Goal: Transaction & Acquisition: Purchase product/service

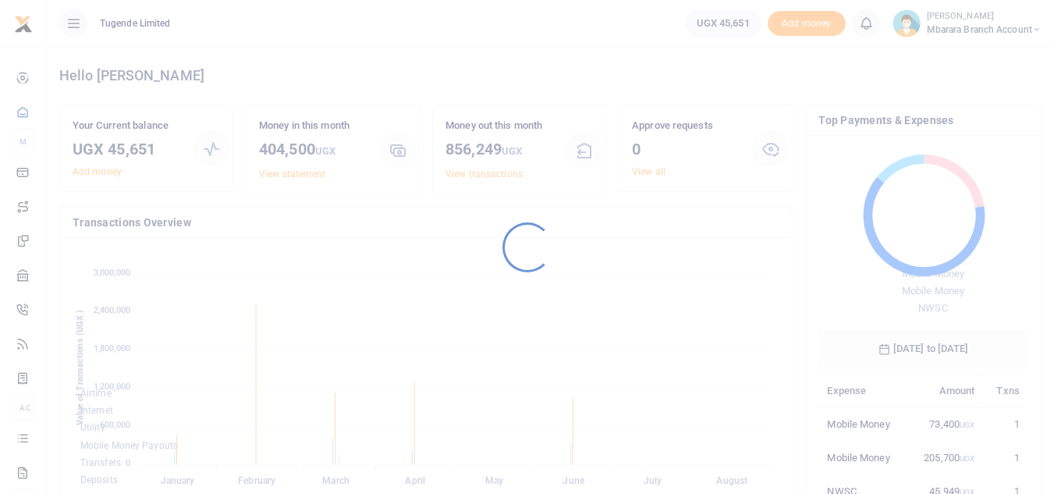
scroll to position [208, 198]
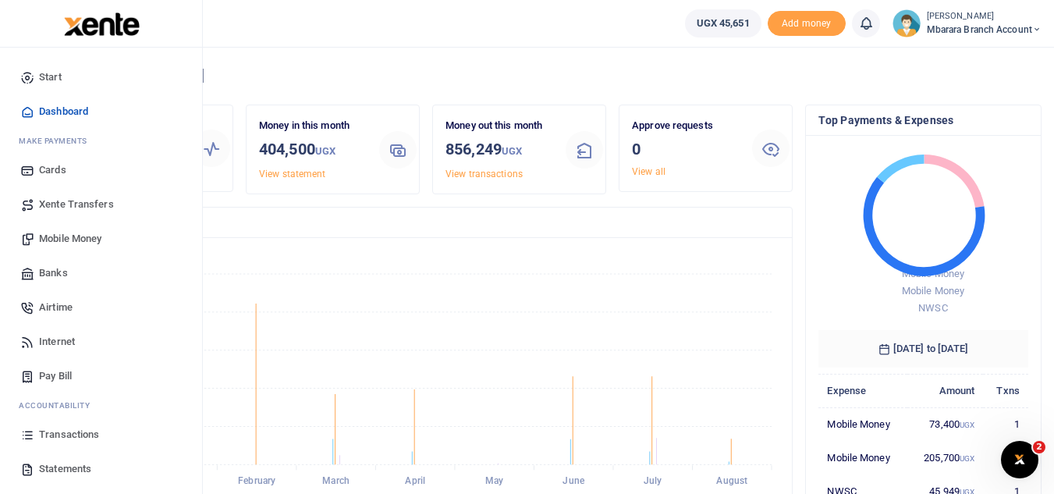
click at [72, 381] on span "Pay Bill" at bounding box center [55, 376] width 33 height 16
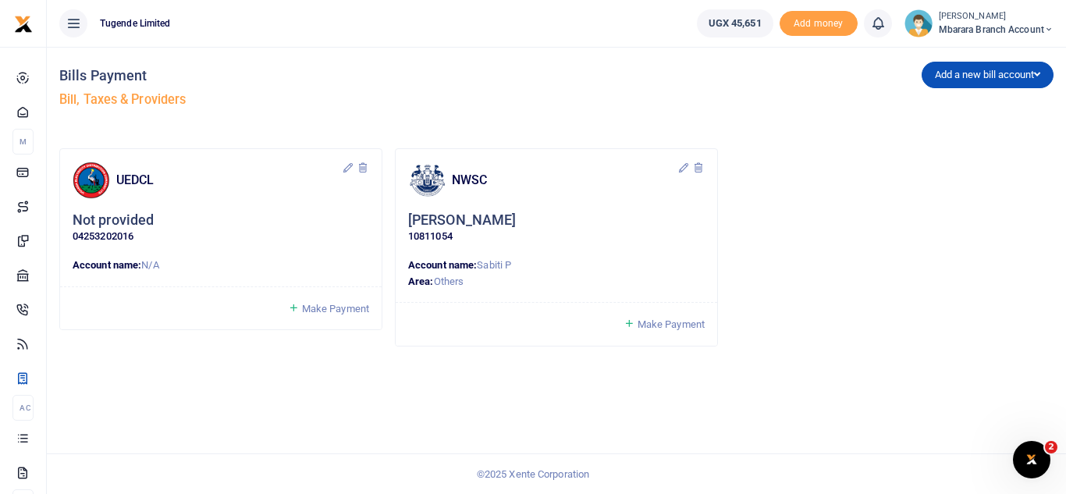
click at [665, 328] on span "Make Payment" at bounding box center [670, 324] width 67 height 12
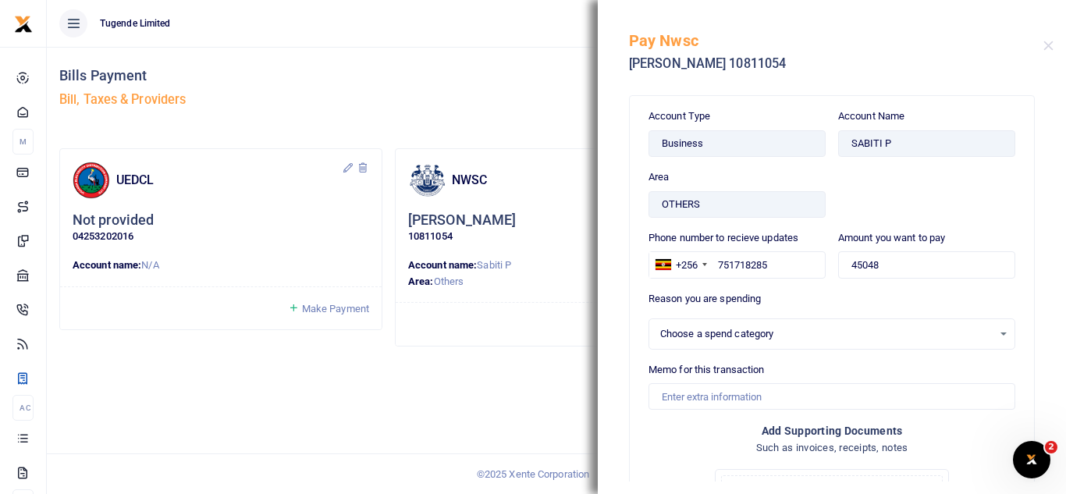
select select
drag, startPoint x: 875, startPoint y: 262, endPoint x: 831, endPoint y: 269, distance: 45.0
click at [832, 269] on div "Amount you want to pay 45048" at bounding box center [927, 260] width 190 height 61
click at [425, 401] on div "Bills Payment Bill, Taxes & Providers Add a new bill account UEDCL NWSC URA KCC…" at bounding box center [556, 270] width 1019 height 447
click at [544, 420] on div "Bills Payment Bill, Taxes & Providers Add a new bill account UEDCL NWSC URA KCC…" at bounding box center [556, 270] width 1019 height 447
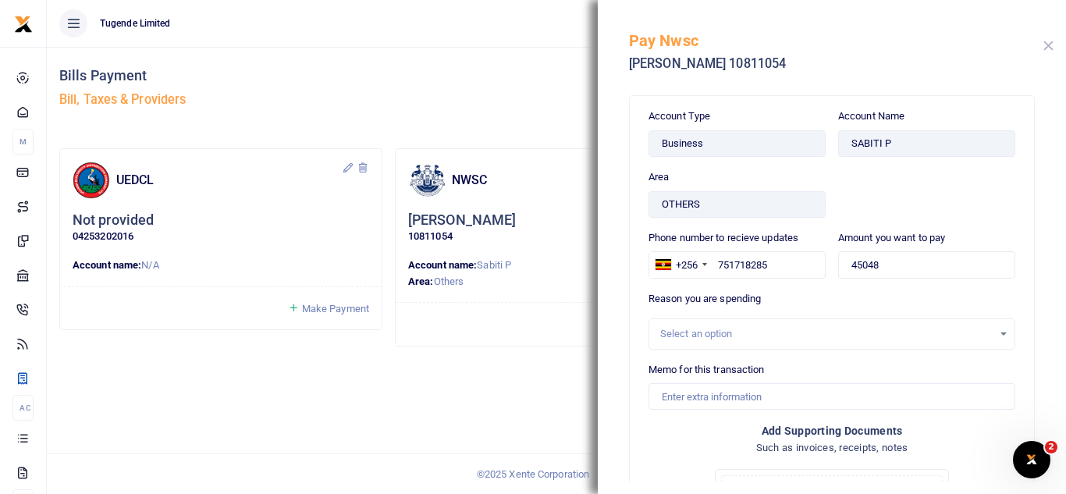
click at [1048, 47] on button "Close" at bounding box center [1048, 46] width 10 height 10
